Goal: Task Accomplishment & Management: Use online tool/utility

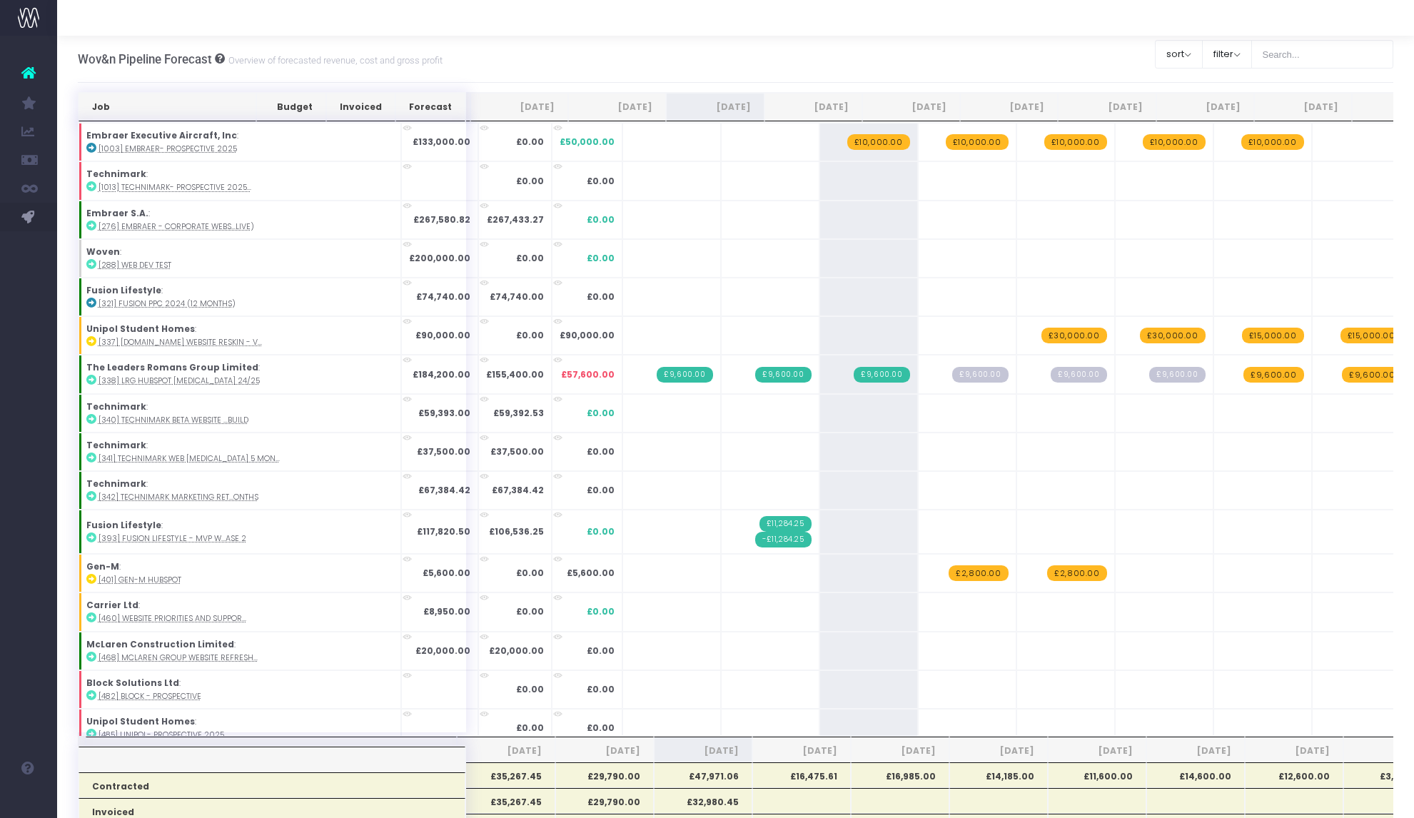
scroll to position [0, 10]
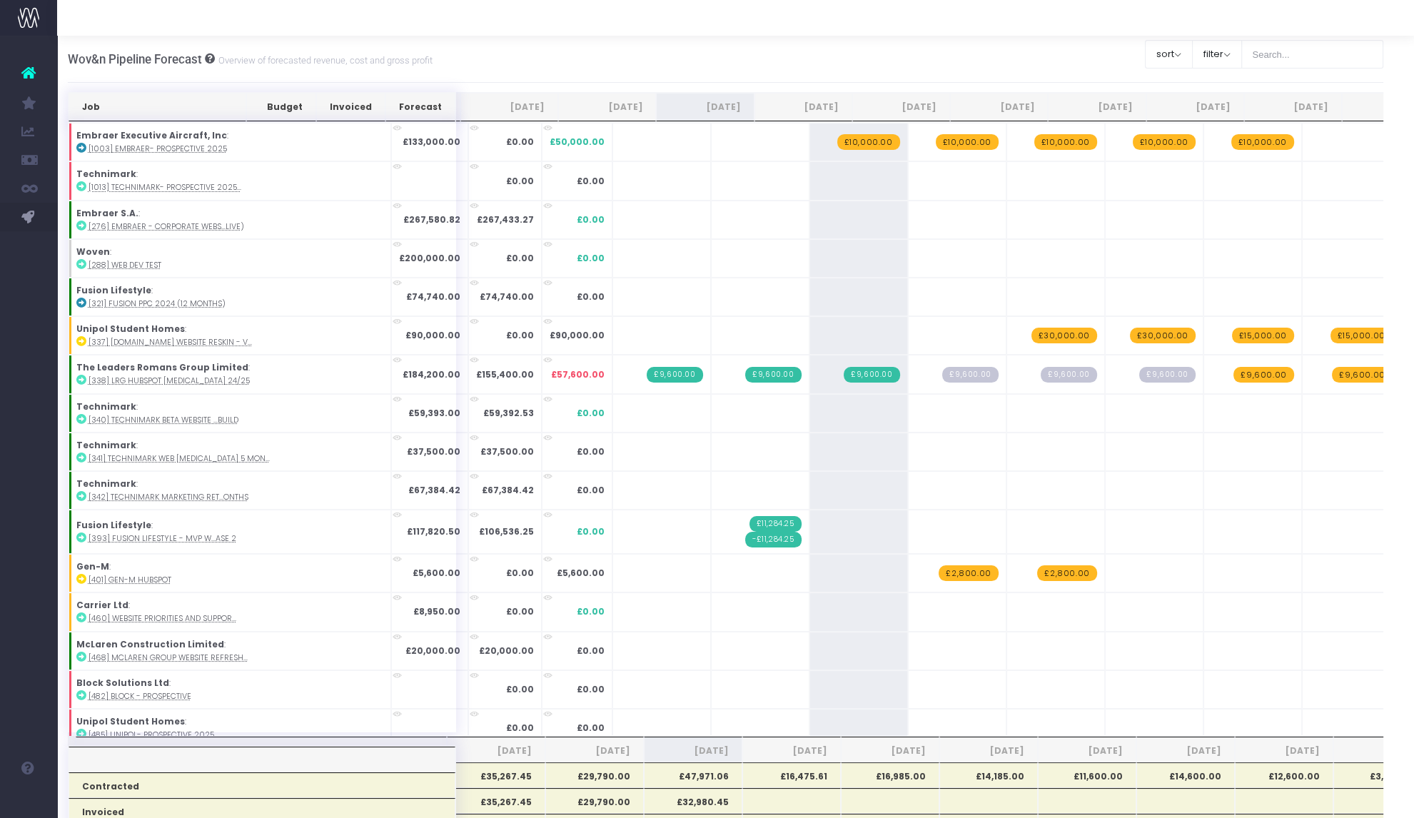
click at [1262, 64] on input "text" at bounding box center [1312, 54] width 143 height 29
type input "technimark"
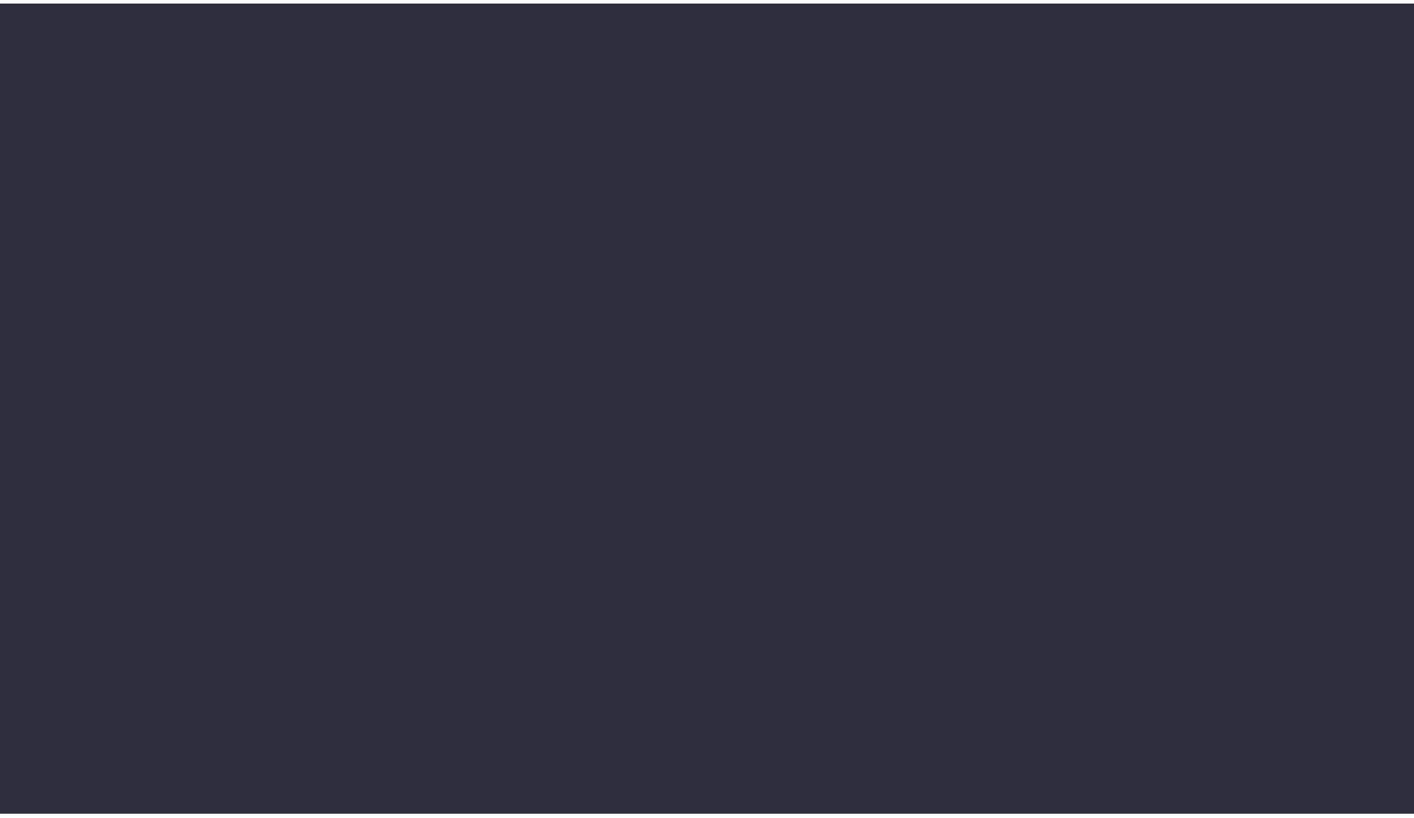
scroll to position [0, 10]
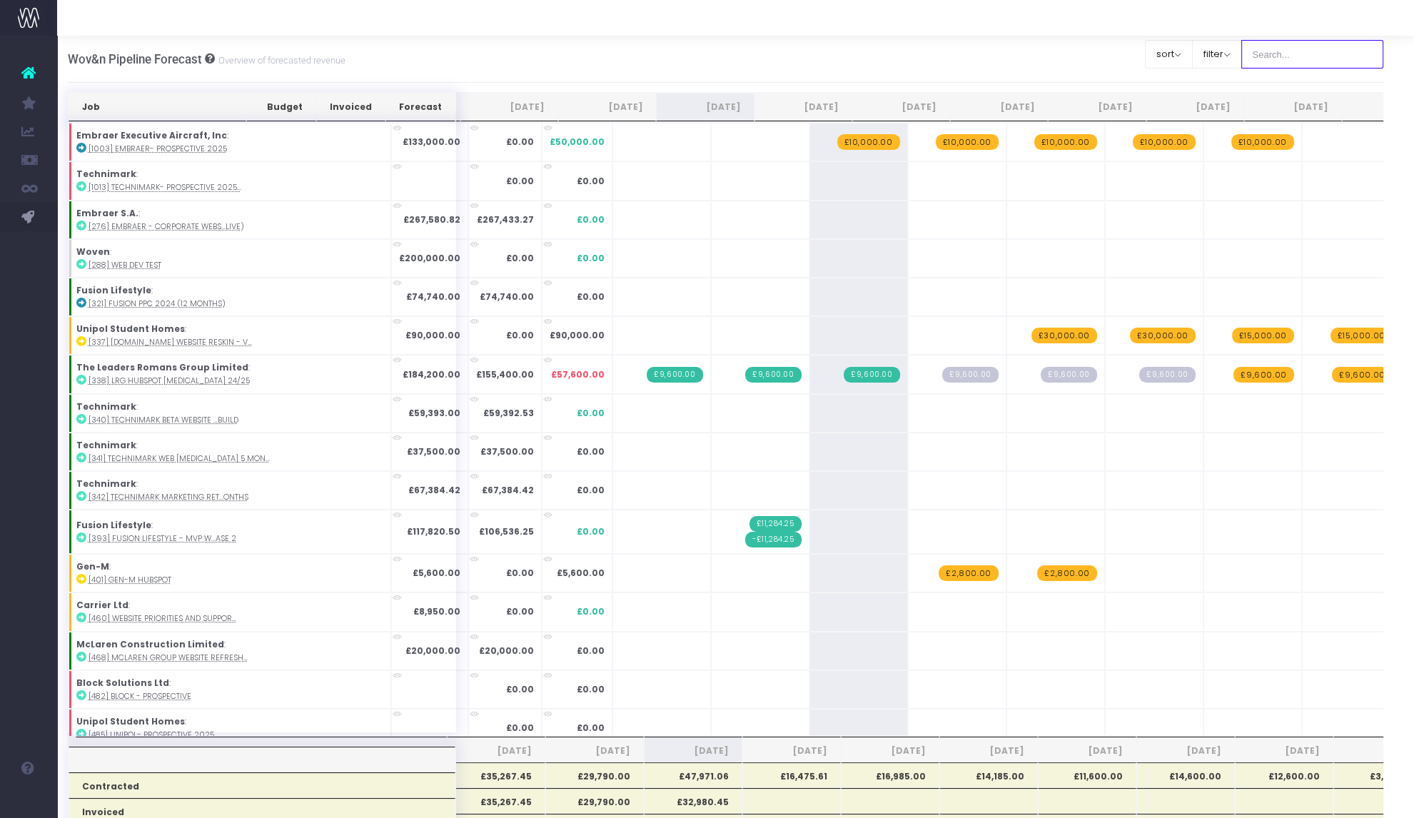
click at [1315, 56] on input "text" at bounding box center [1312, 54] width 143 height 29
type input "technimark"
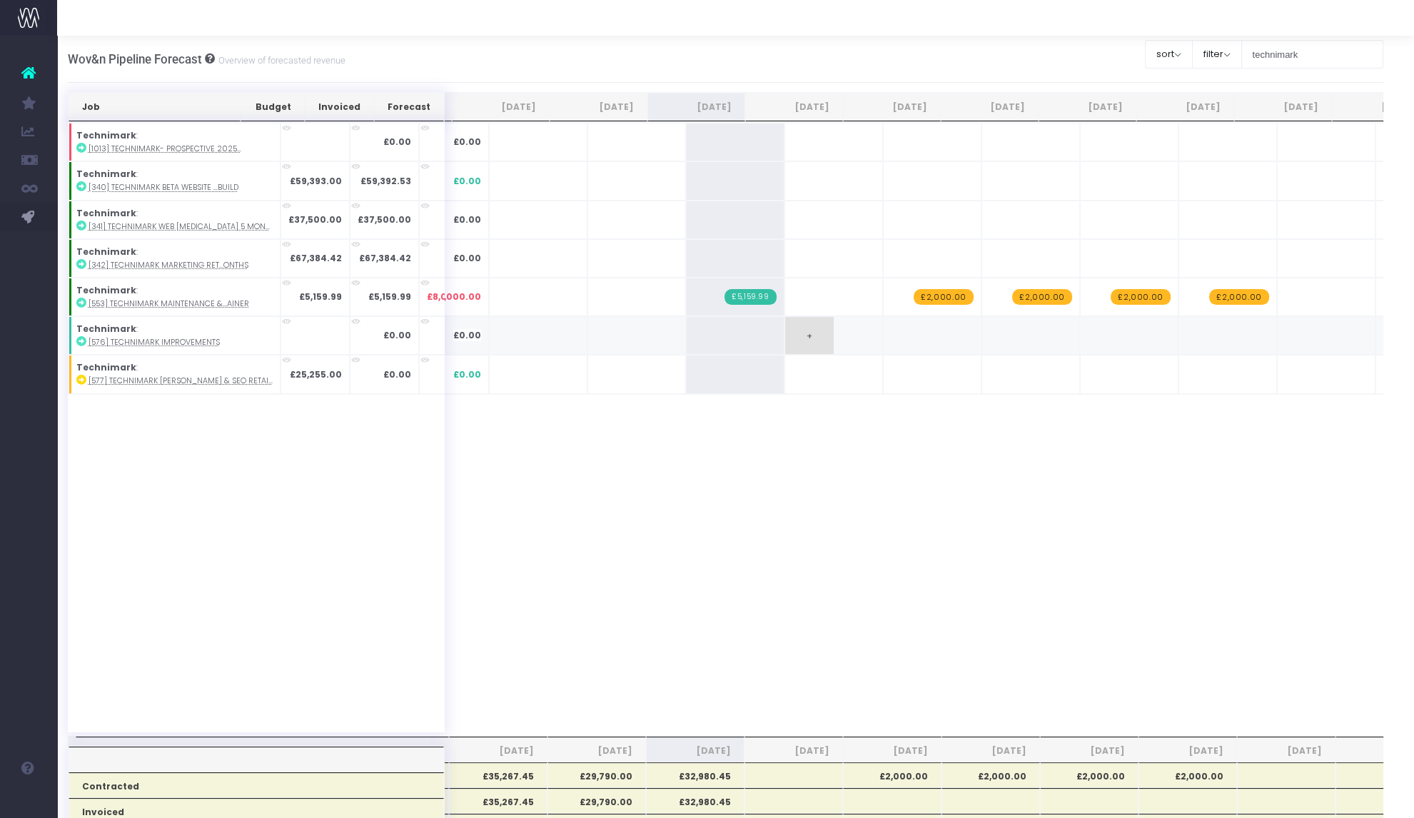
click at [785, 334] on span "+" at bounding box center [809, 335] width 49 height 37
type input "4250"
click at [817, 333] on span "£4,250.00" at bounding box center [845, 336] width 57 height 16
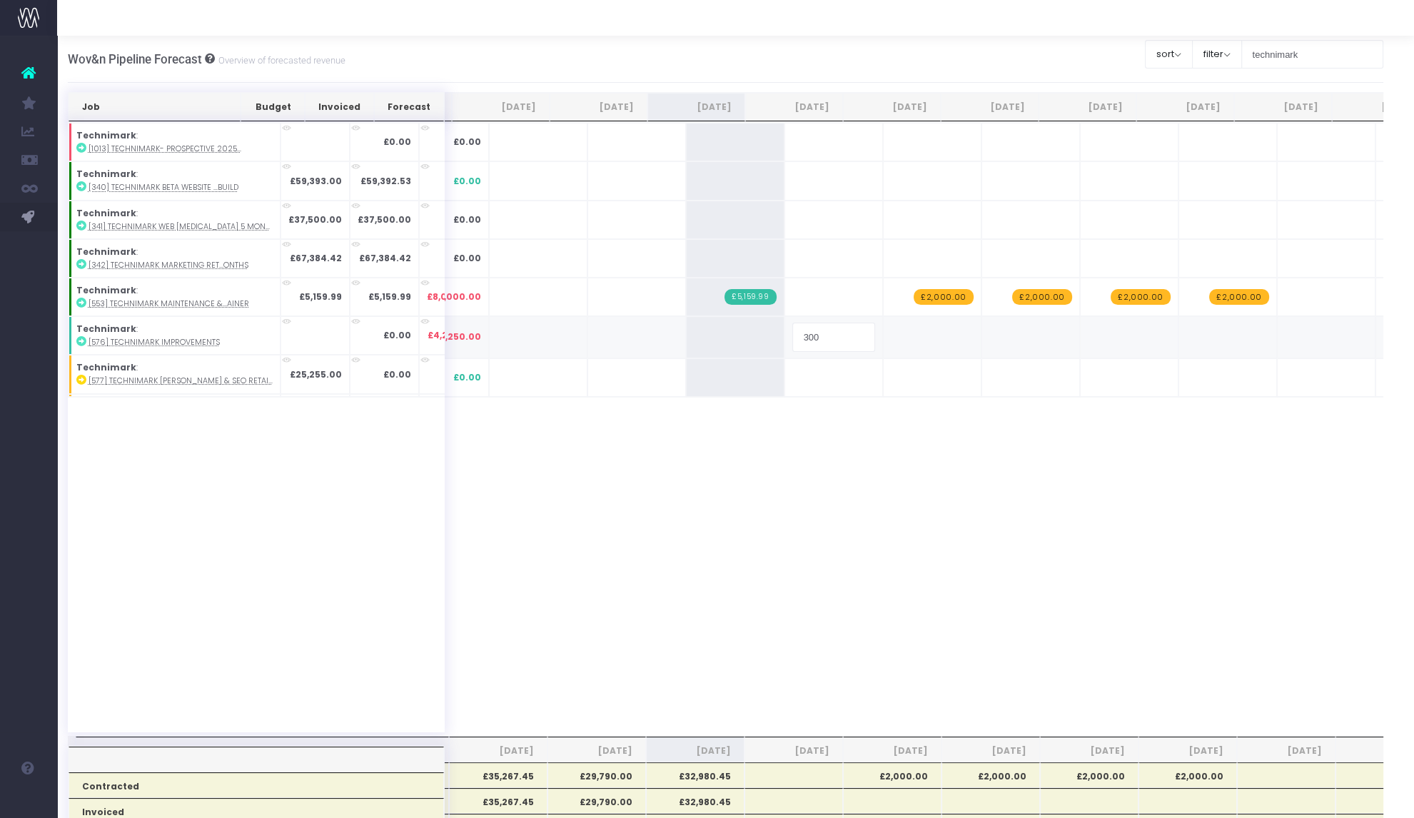
type input "3000"
click at [1268, 48] on input "technimark" at bounding box center [1312, 54] width 143 height 29
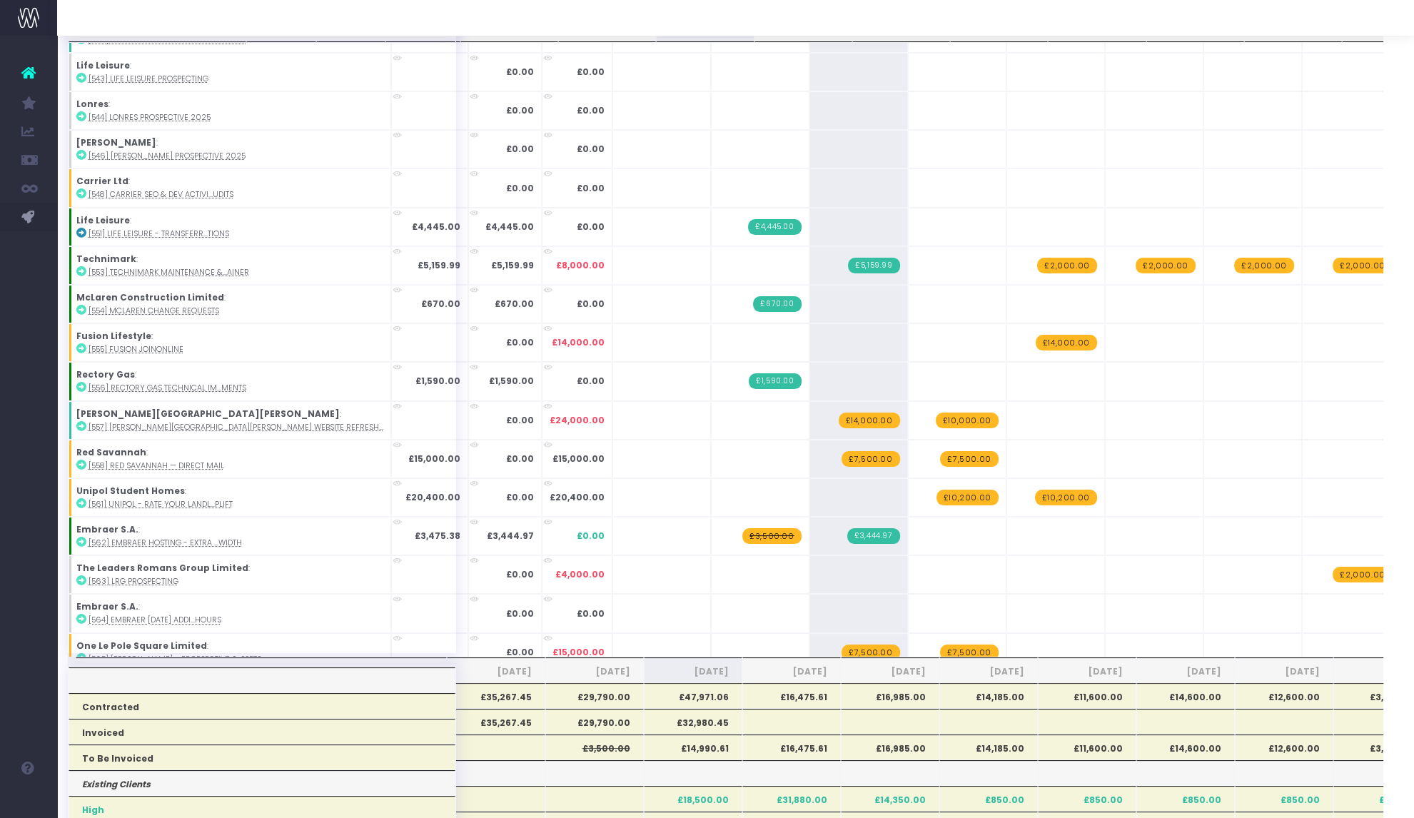
scroll to position [1413, 0]
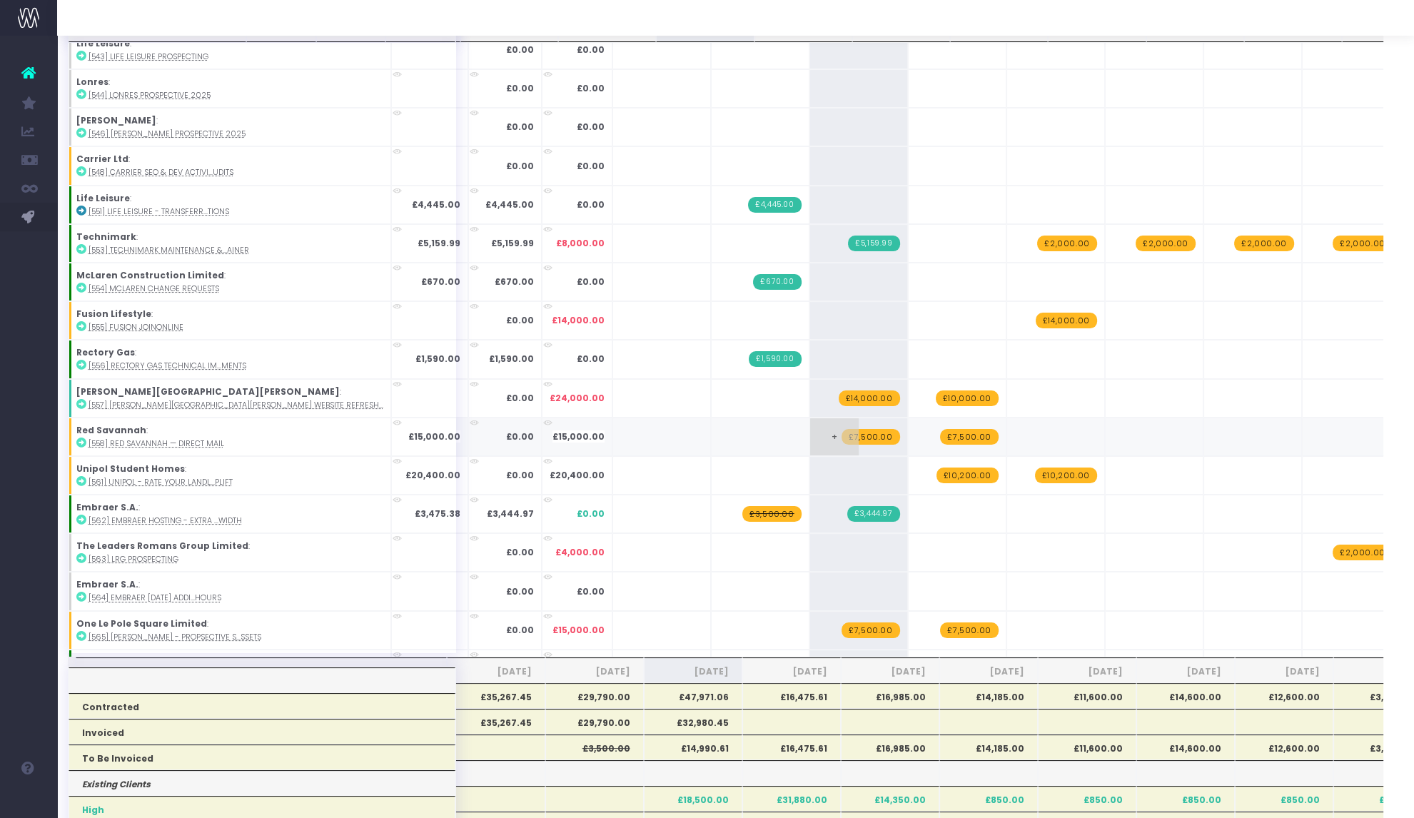
click at [842, 433] on span "£7,500.00" at bounding box center [871, 437] width 58 height 16
click at [0, 0] on span "+" at bounding box center [0, 0] width 0 height 0
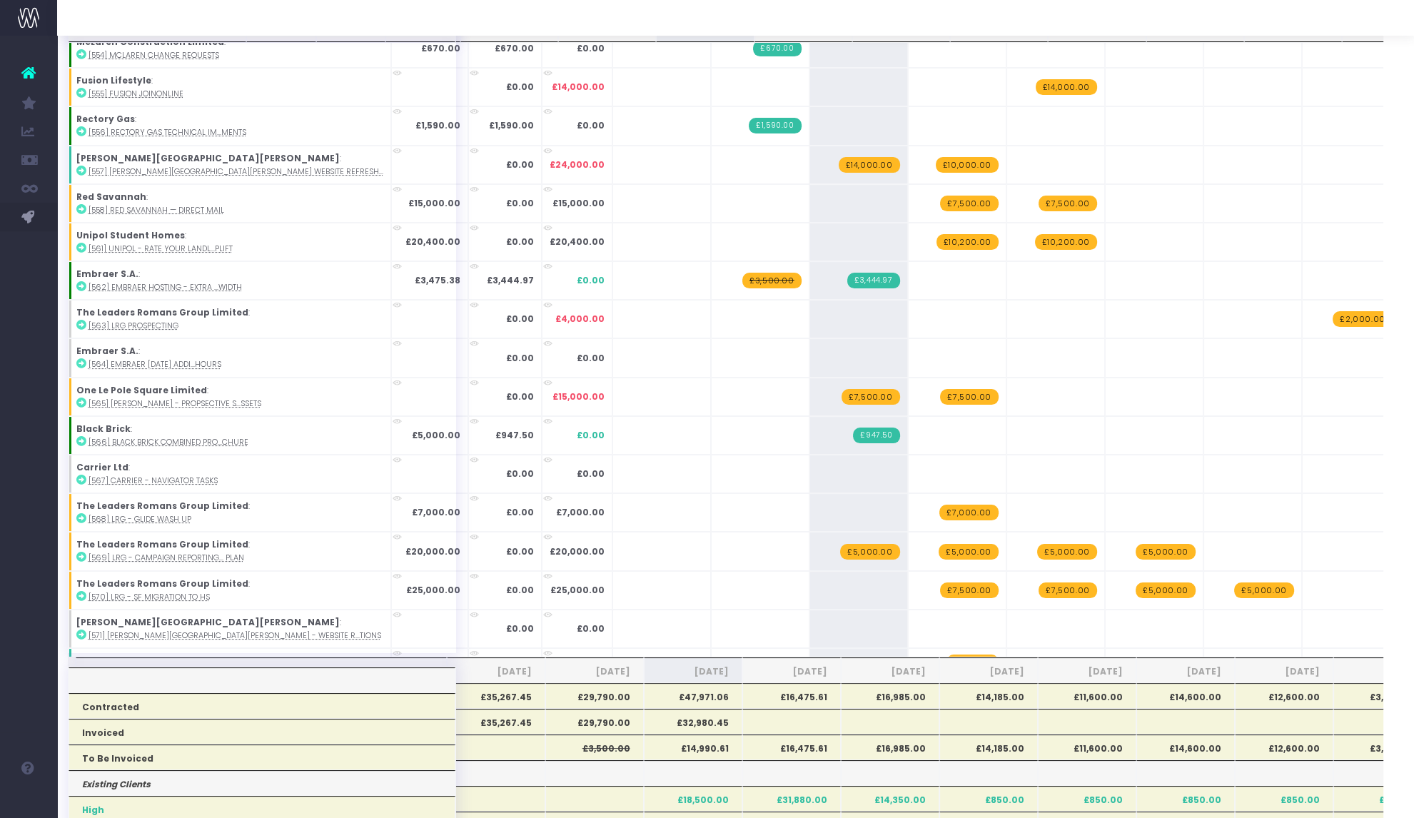
click at [809, 610] on td "+" at bounding box center [858, 629] width 99 height 39
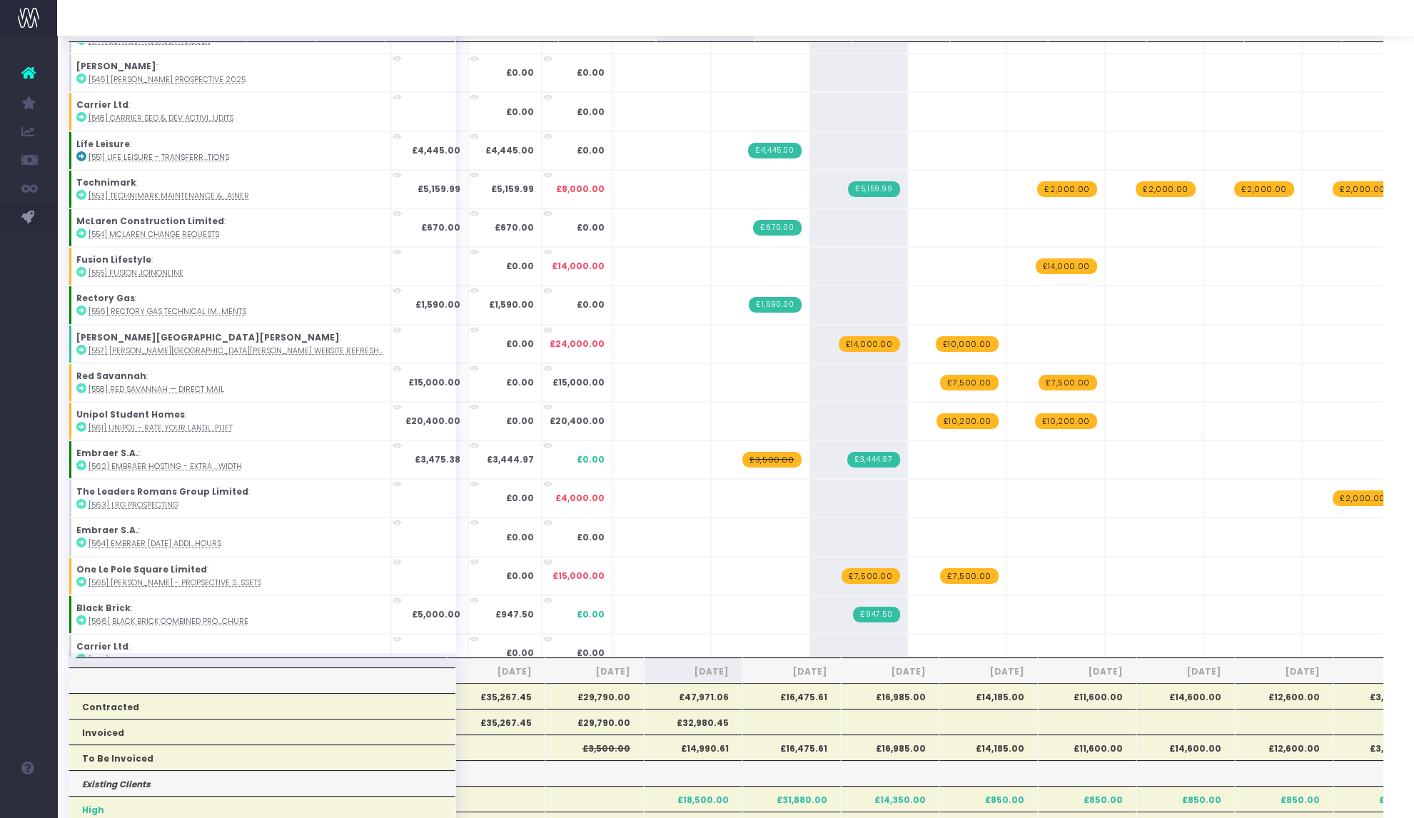
scroll to position [1403, 0]
